Goal: Task Accomplishment & Management: Manage account settings

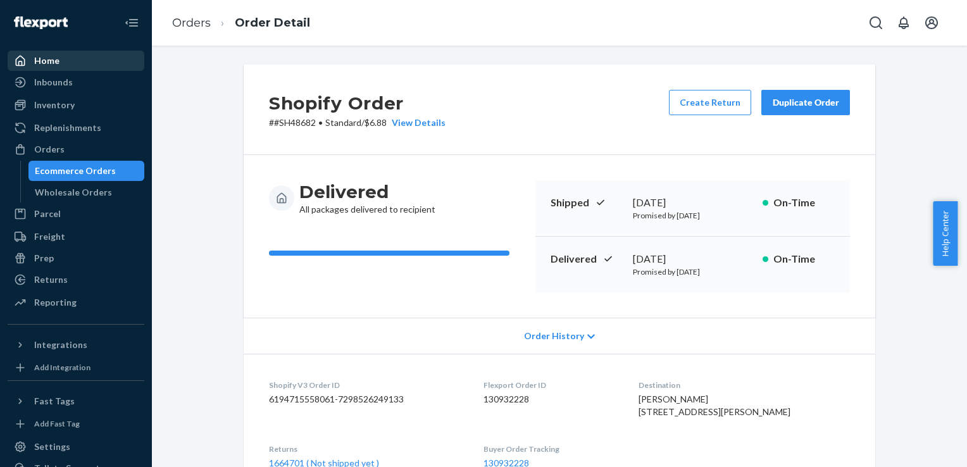
click at [46, 63] on div "Home" at bounding box center [46, 60] width 25 height 13
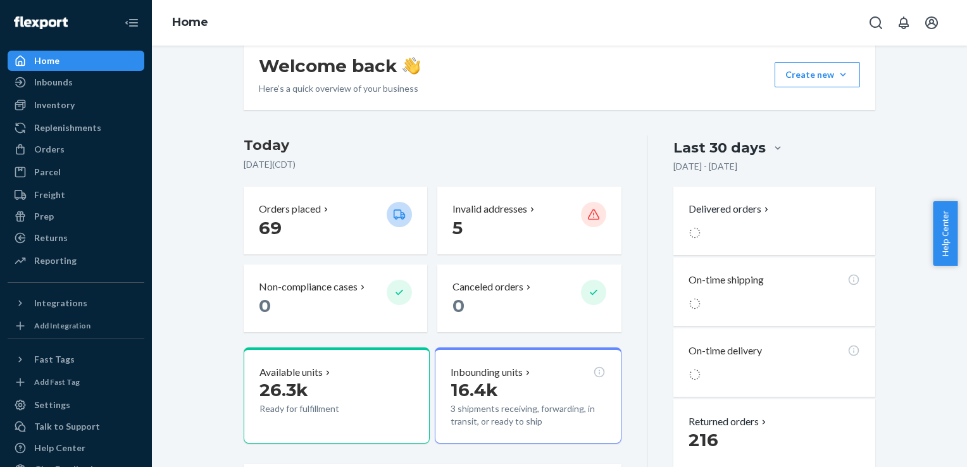
scroll to position [156, 0]
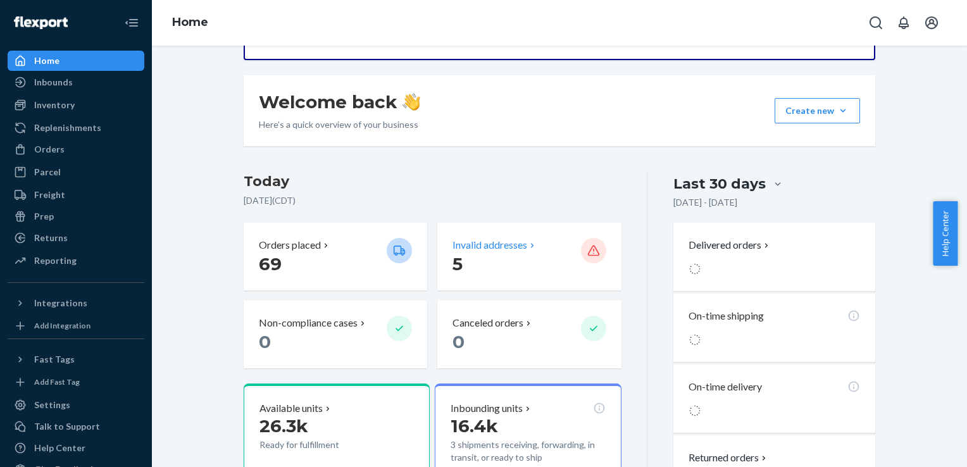
click at [588, 254] on icon at bounding box center [593, 251] width 11 height 11
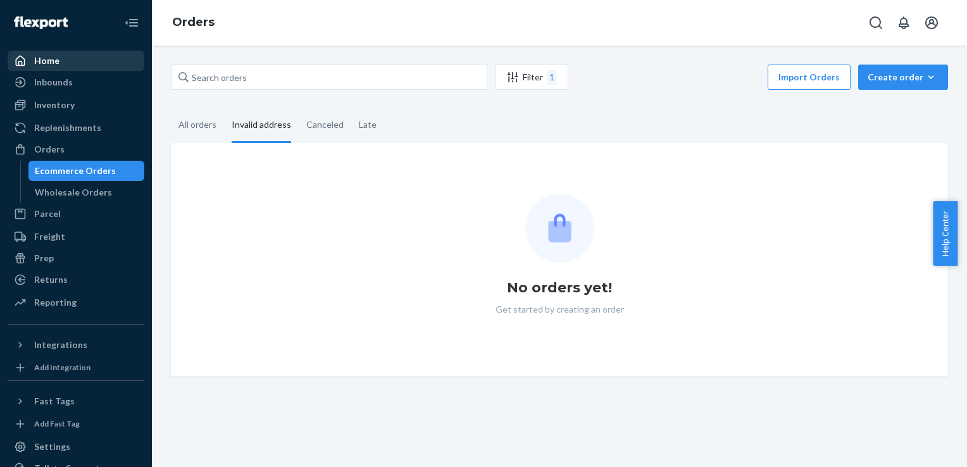
click at [58, 58] on div "Home" at bounding box center [76, 61] width 134 height 18
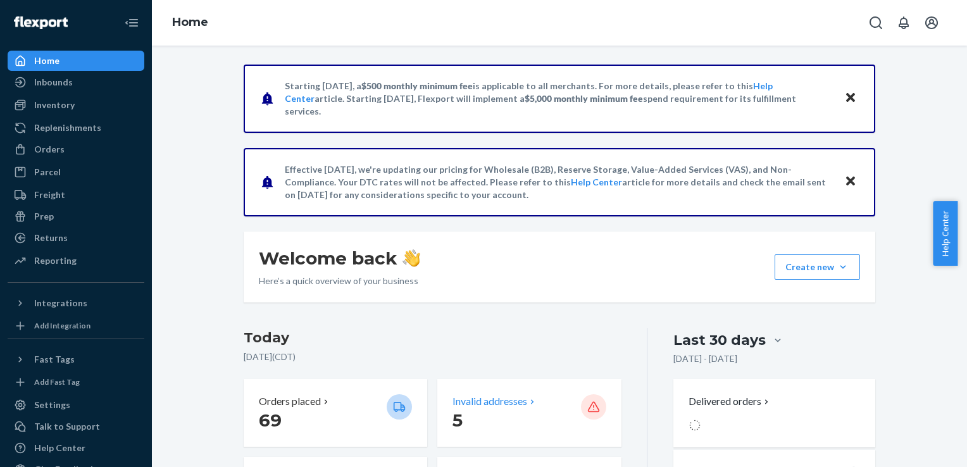
click at [484, 401] on p "Invalid addresses" at bounding box center [489, 401] width 75 height 15
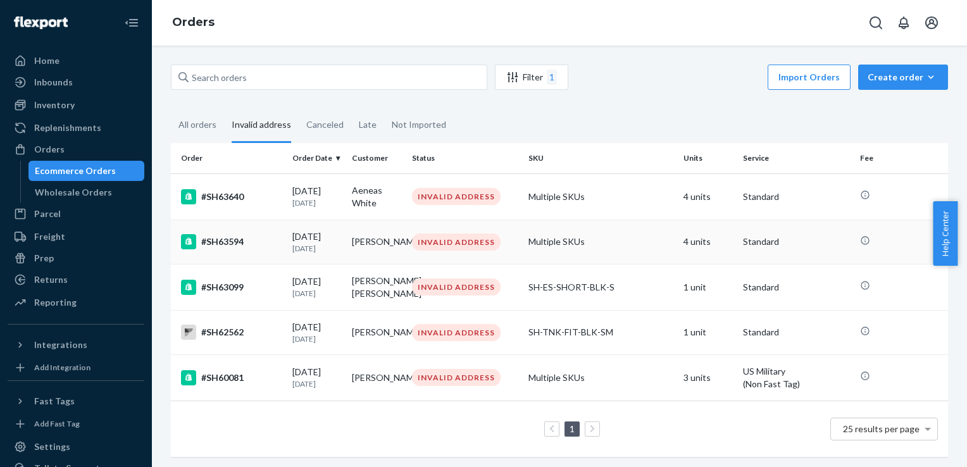
click at [235, 242] on div "#SH63594" at bounding box center [231, 241] width 101 height 15
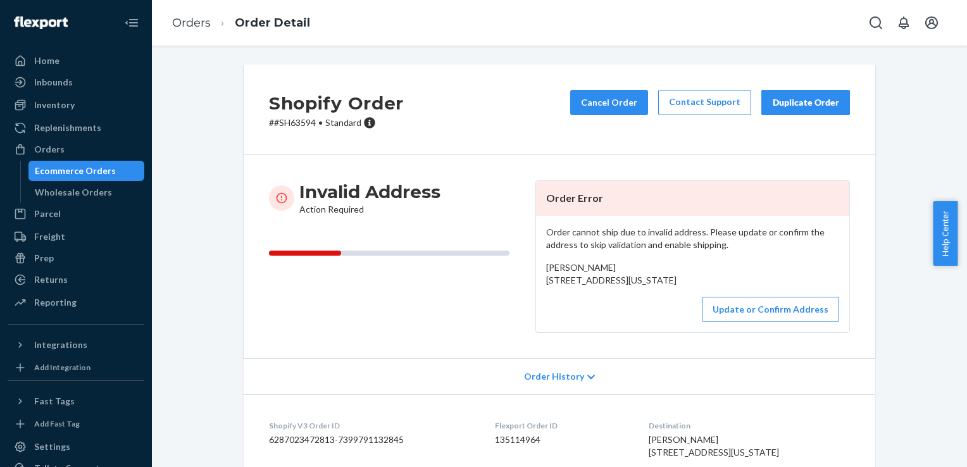
drag, startPoint x: 554, startPoint y: 323, endPoint x: 538, endPoint y: 266, distance: 59.5
click at [538, 266] on div "Order cannot ship due to invalid address. Please update or confirm the address …" at bounding box center [692, 274] width 313 height 116
copy span "[PERSON_NAME] [STREET_ADDRESS][US_STATE]"
click at [761, 322] on button "Update or Confirm Address" at bounding box center [770, 309] width 137 height 25
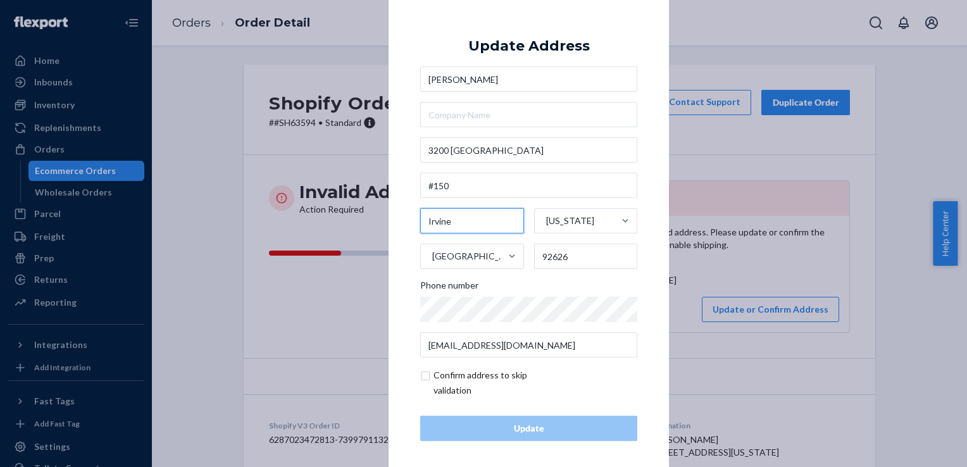
drag, startPoint x: 448, startPoint y: 221, endPoint x: 420, endPoint y: 217, distance: 28.8
click at [420, 217] on input "Irvine" at bounding box center [472, 220] width 104 height 25
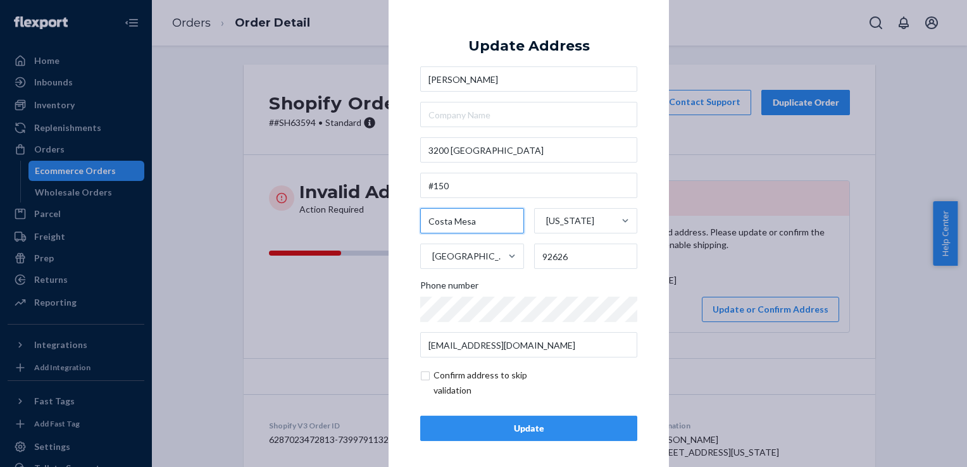
type input "Costa Mesa"
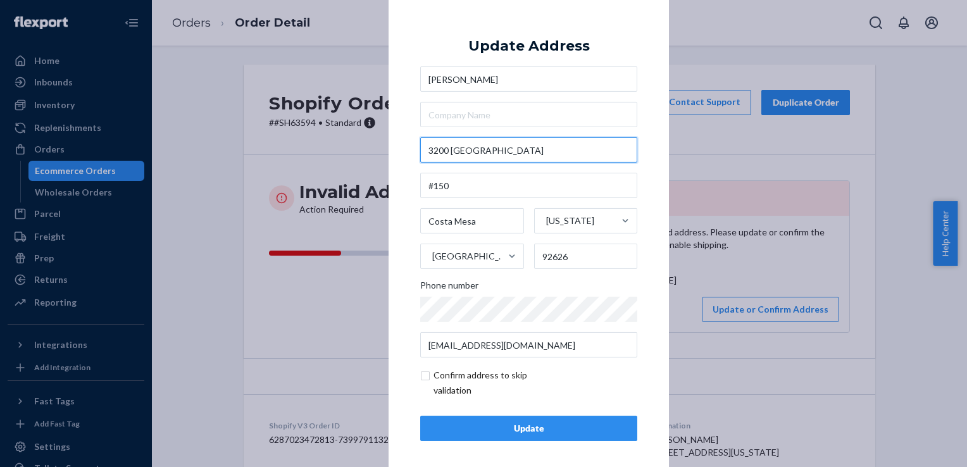
click at [452, 151] on input "3200 [GEOGRAPHIC_DATA]" at bounding box center [528, 149] width 217 height 25
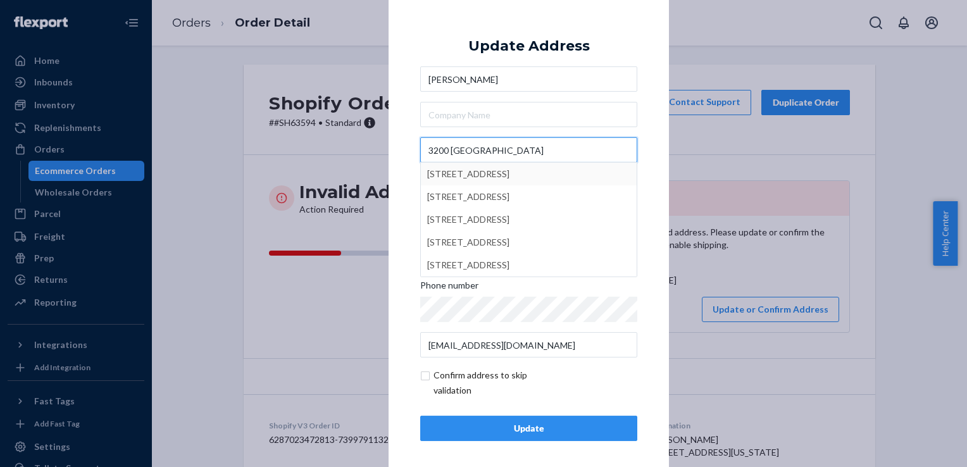
type input "3200 [GEOGRAPHIC_DATA]"
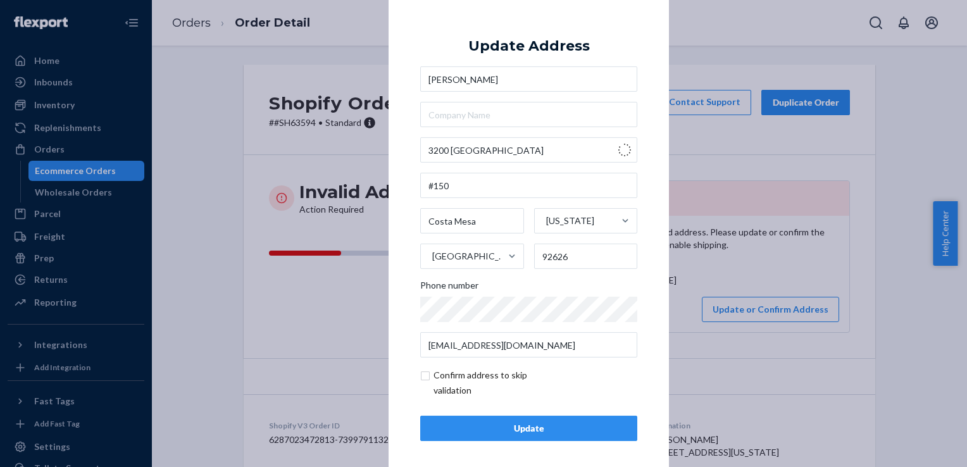
type input "[STREET_ADDRESS]"
click at [477, 189] on input "text" at bounding box center [528, 185] width 217 height 25
type input "Ste 150"
click at [542, 434] on div "Update" at bounding box center [529, 428] width 196 height 13
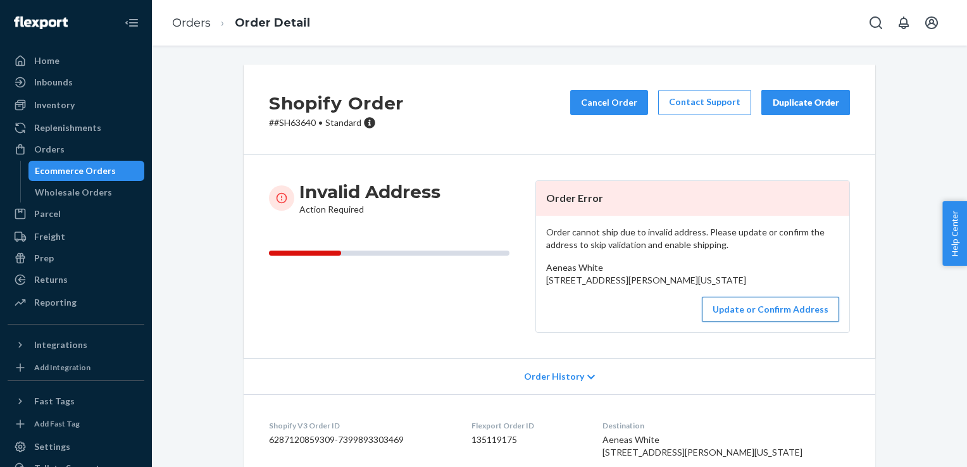
click at [783, 322] on button "Update or Confirm Address" at bounding box center [770, 309] width 137 height 25
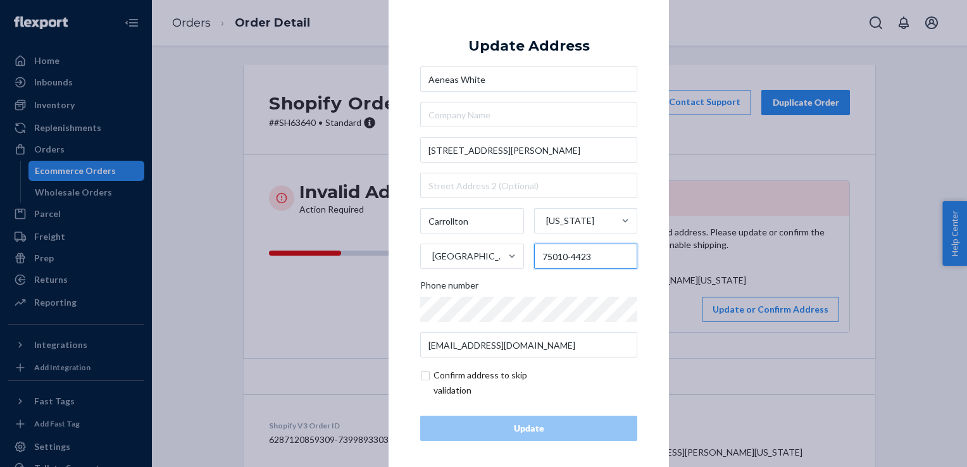
click at [588, 265] on input "75010-4423" at bounding box center [586, 256] width 104 height 25
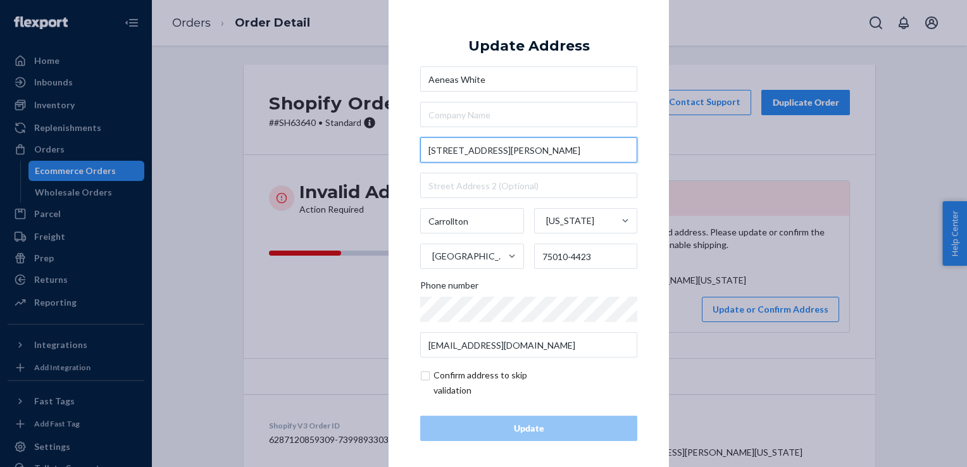
drag, startPoint x: 511, startPoint y: 146, endPoint x: 480, endPoint y: 149, distance: 31.2
click at [480, 149] on input "4671 Rhett Ln Unit B" at bounding box center [528, 149] width 217 height 25
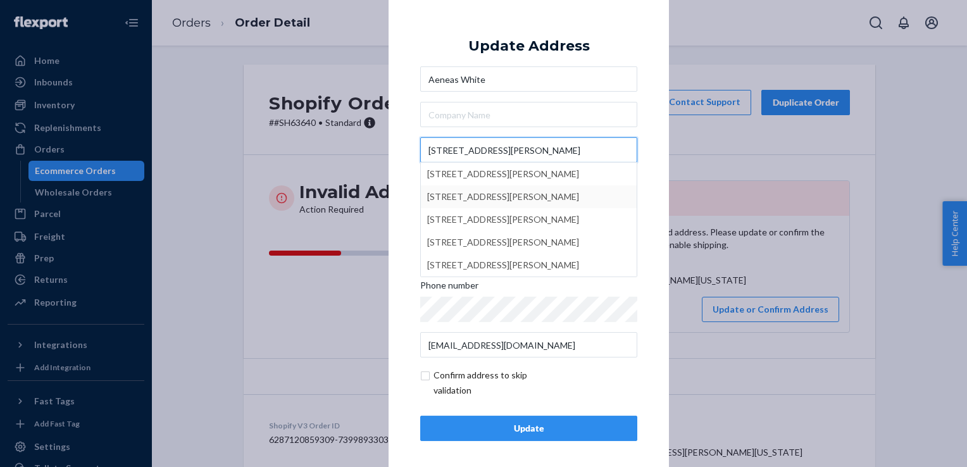
type input "4671 Rhett Ln"
click at [401, 200] on div "× Update Address Aeneas White 4671 Rhett Ln 4671 Rhett Ln, Carrollton, TX, USA …" at bounding box center [528, 233] width 280 height 478
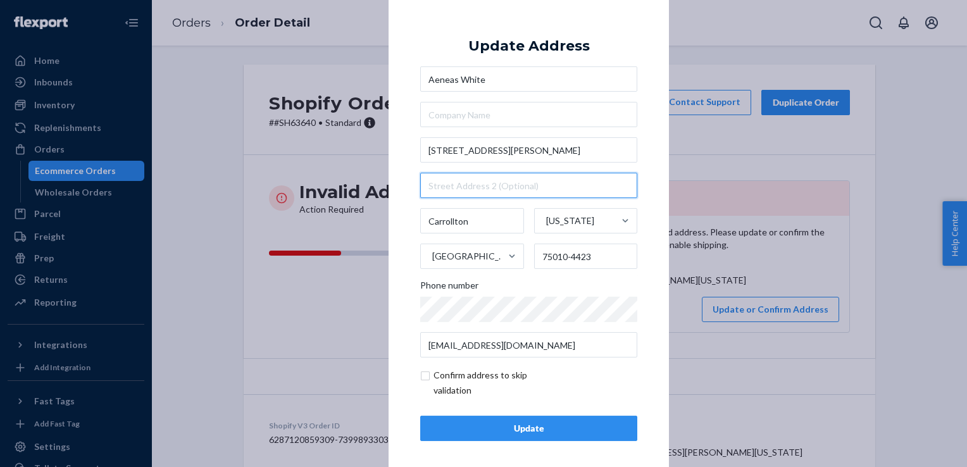
click at [438, 189] on input "text" at bounding box center [528, 185] width 217 height 25
type input "#"
type input "Unit B"
click at [523, 429] on div "Update" at bounding box center [529, 428] width 196 height 13
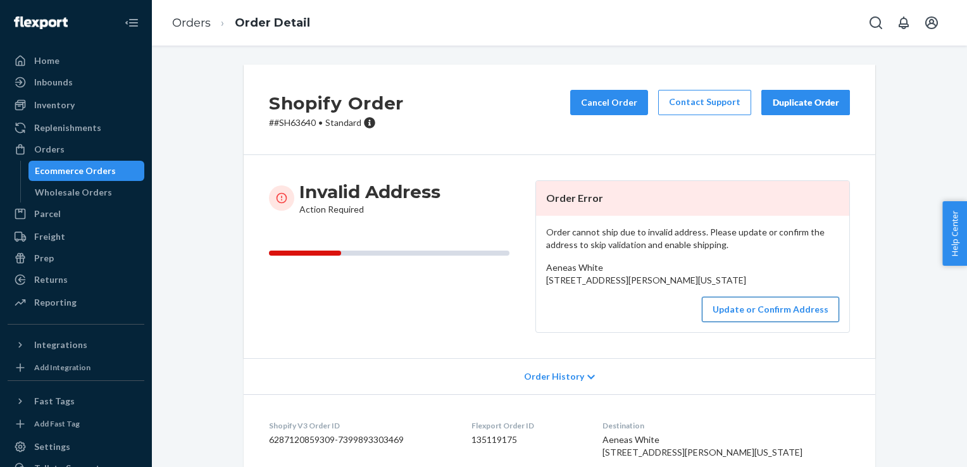
click at [766, 322] on button "Update or Confirm Address" at bounding box center [770, 309] width 137 height 25
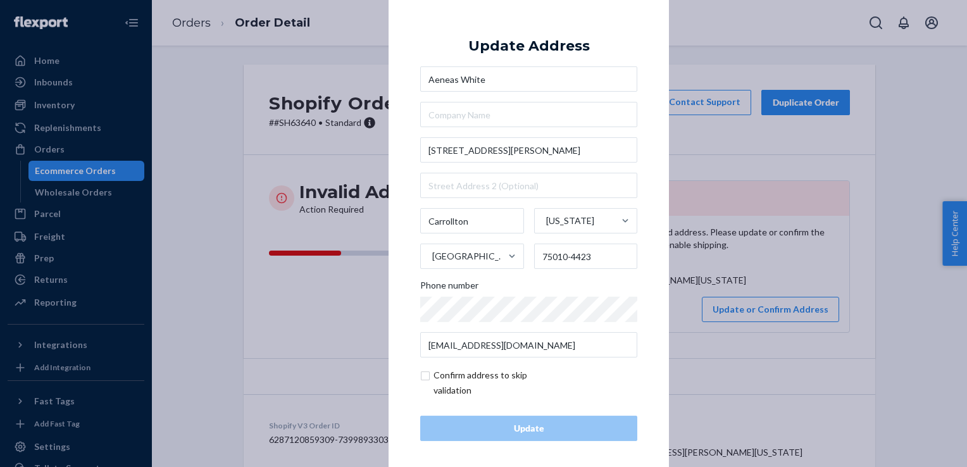
click at [420, 374] on input "checkbox" at bounding box center [493, 383] width 147 height 30
checkbox input "true"
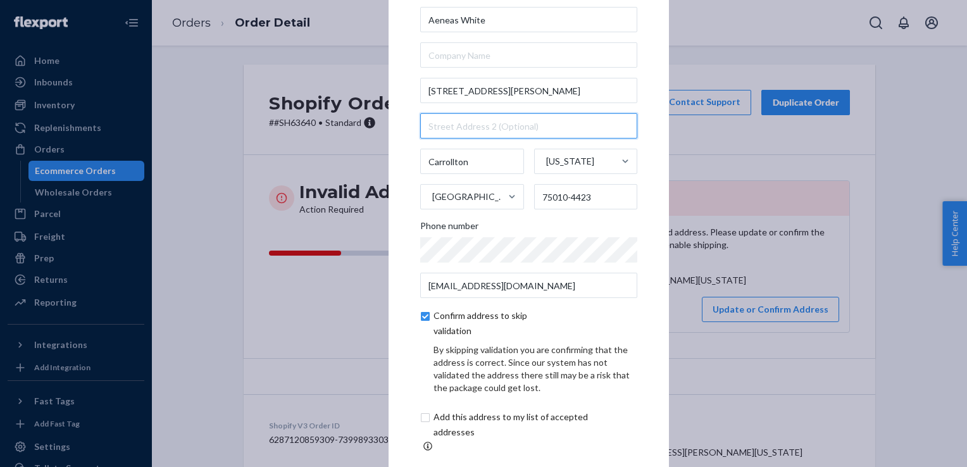
click at [447, 138] on input "text" at bounding box center [528, 125] width 217 height 25
type input "Unit B"
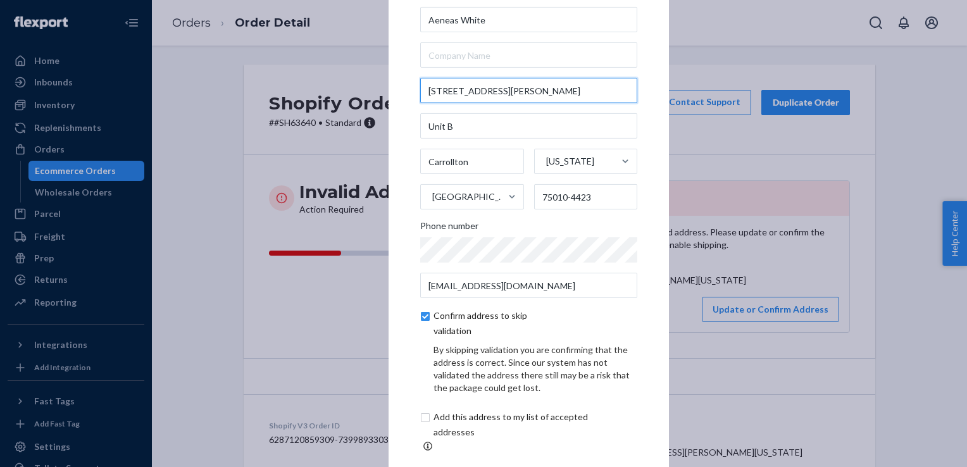
click at [513, 99] on input "4671 Rhett Ln Unit B" at bounding box center [528, 90] width 217 height 25
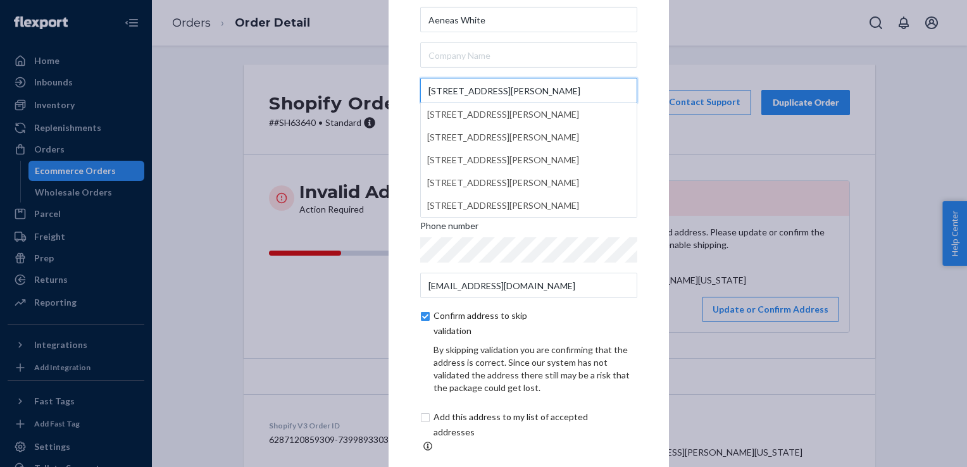
type input "4671 Rhett Ln"
click at [643, 78] on div "× Update Address Aeneas White 4671 Rhett Ln 4671 Rhett Ln, Carrollton, TX, USA …" at bounding box center [528, 233] width 280 height 597
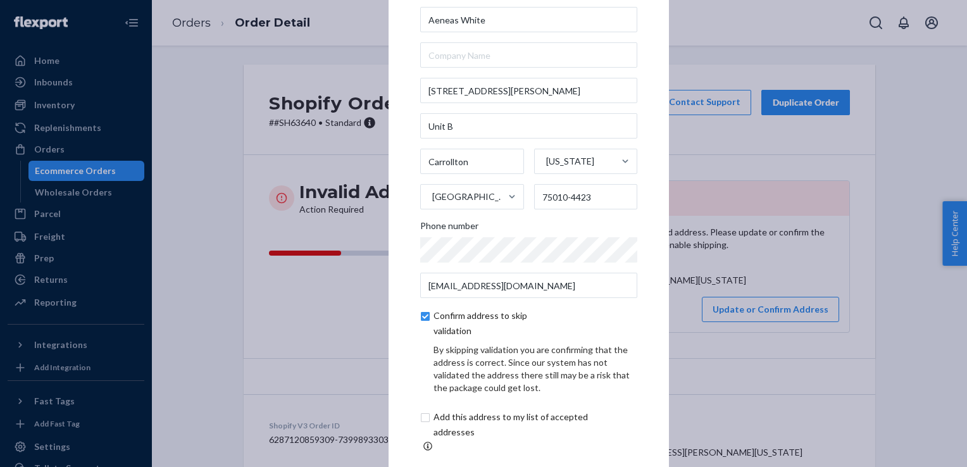
click at [423, 323] on input "checkbox" at bounding box center [493, 323] width 147 height 30
checkbox input "false"
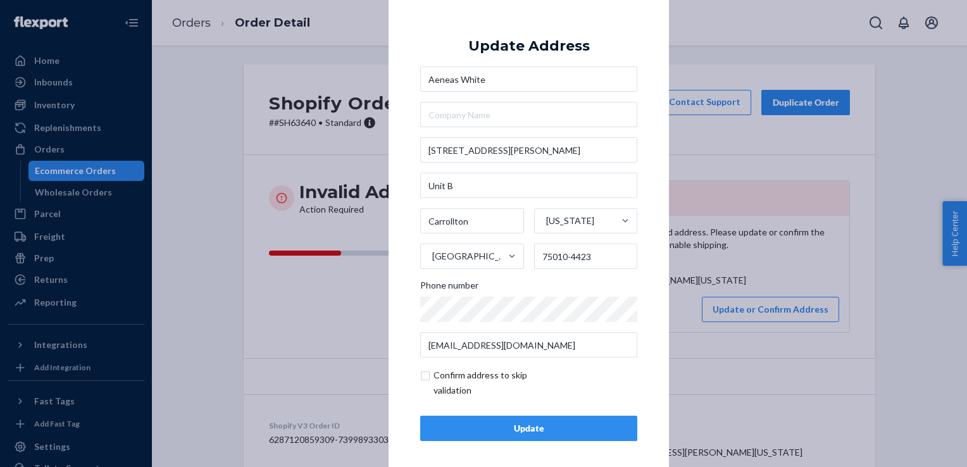
click at [544, 426] on div "Update" at bounding box center [529, 428] width 196 height 13
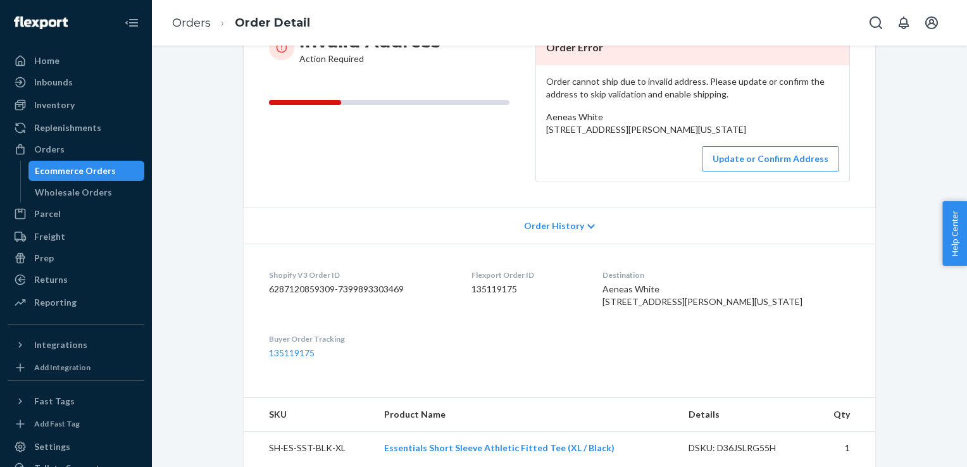
scroll to position [151, 0]
click at [770, 171] on button "Update or Confirm Address" at bounding box center [770, 158] width 137 height 25
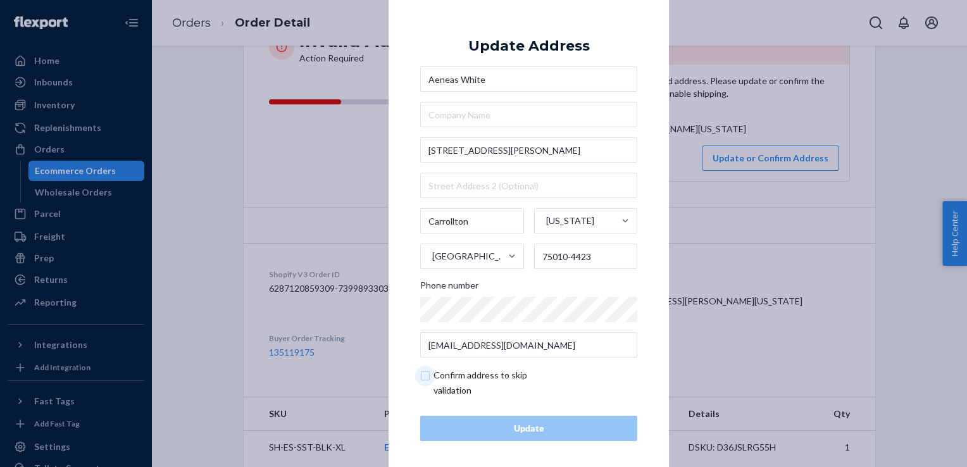
click at [420, 376] on input "checkbox" at bounding box center [493, 383] width 147 height 30
checkbox input "true"
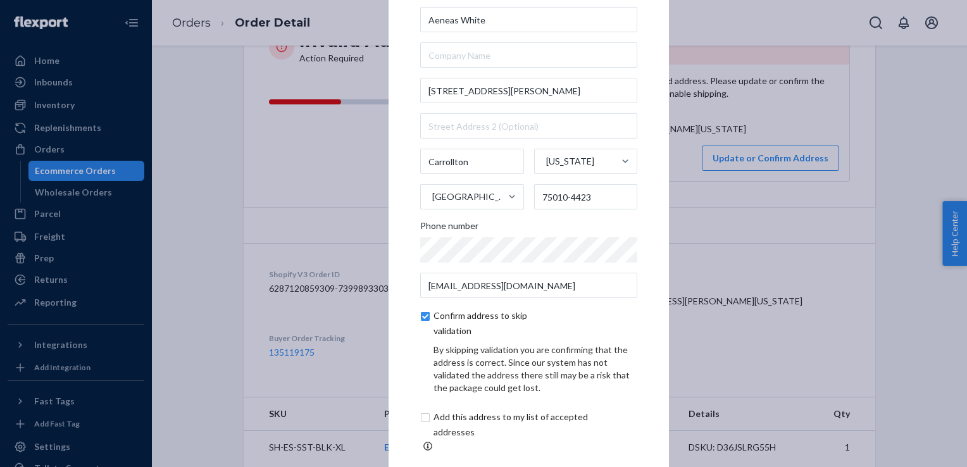
scroll to position [58, 0]
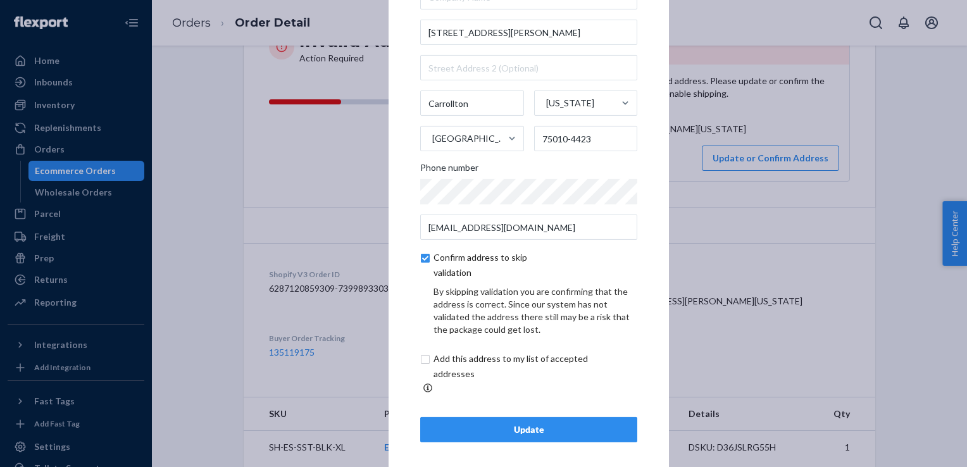
click at [514, 426] on div "Update" at bounding box center [529, 429] width 196 height 13
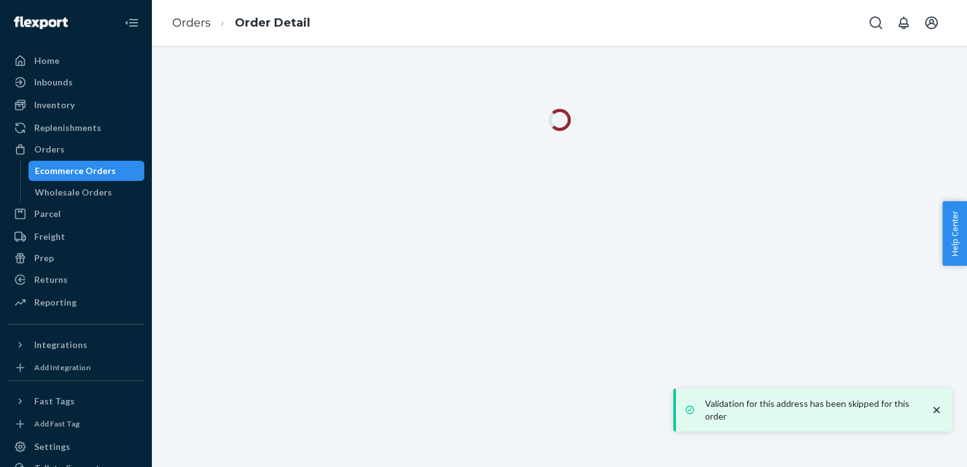
scroll to position [0, 0]
